Goal: Task Accomplishment & Management: Manage account settings

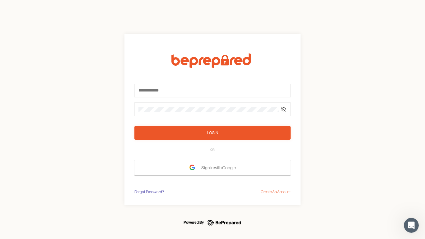
click at [213, 120] on form "Login OR Sign In with Google" at bounding box center [212, 114] width 156 height 122
click at [284, 109] on icon at bounding box center [283, 109] width 5 height 5
click at [213, 133] on div "Login" at bounding box center [212, 133] width 11 height 6
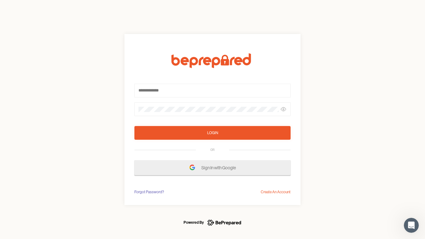
click at [213, 168] on span "Sign In with Google" at bounding box center [220, 167] width 38 height 11
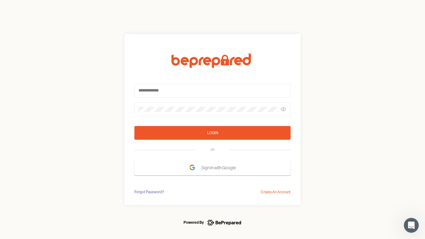
click at [149, 192] on div "Forgot Password?" at bounding box center [149, 192] width 30 height 6
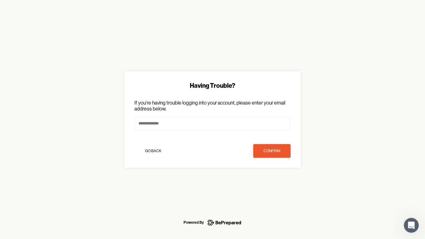
click at [276, 192] on div "Having Trouble? If you're having trouble logging into your account, please ente…" at bounding box center [212, 119] width 425 height 239
click at [412, 225] on icon "Open Intercom Messenger" at bounding box center [412, 225] width 10 height 10
